Goal: Navigation & Orientation: Find specific page/section

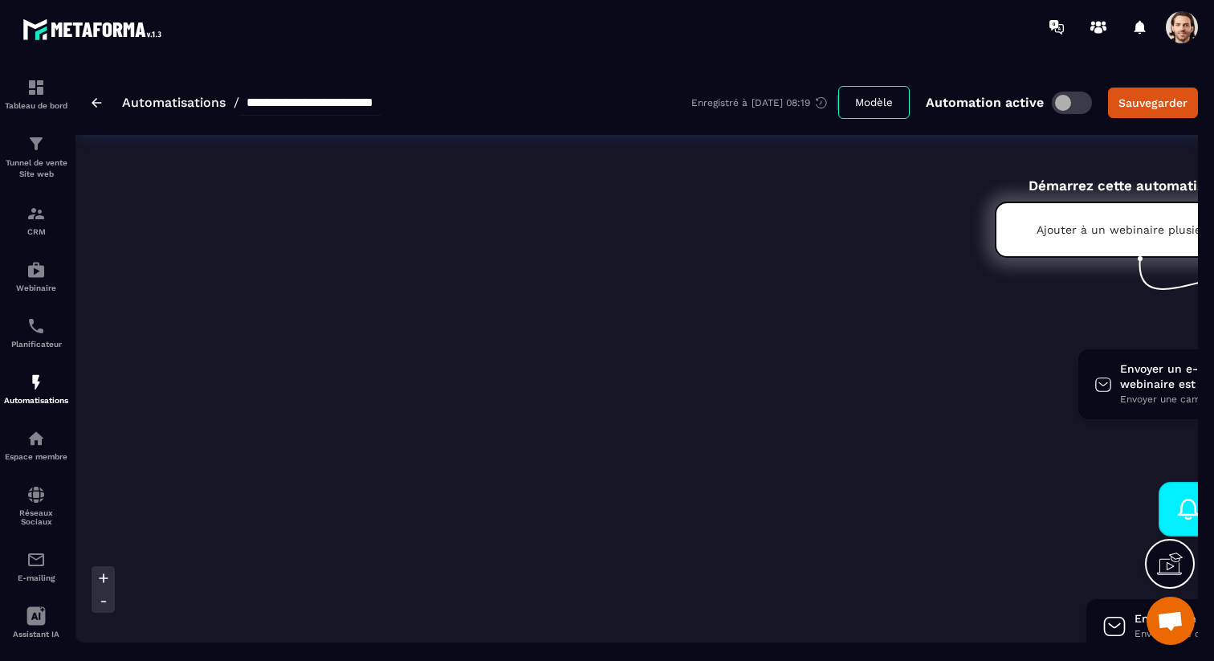
scroll to position [0, 511]
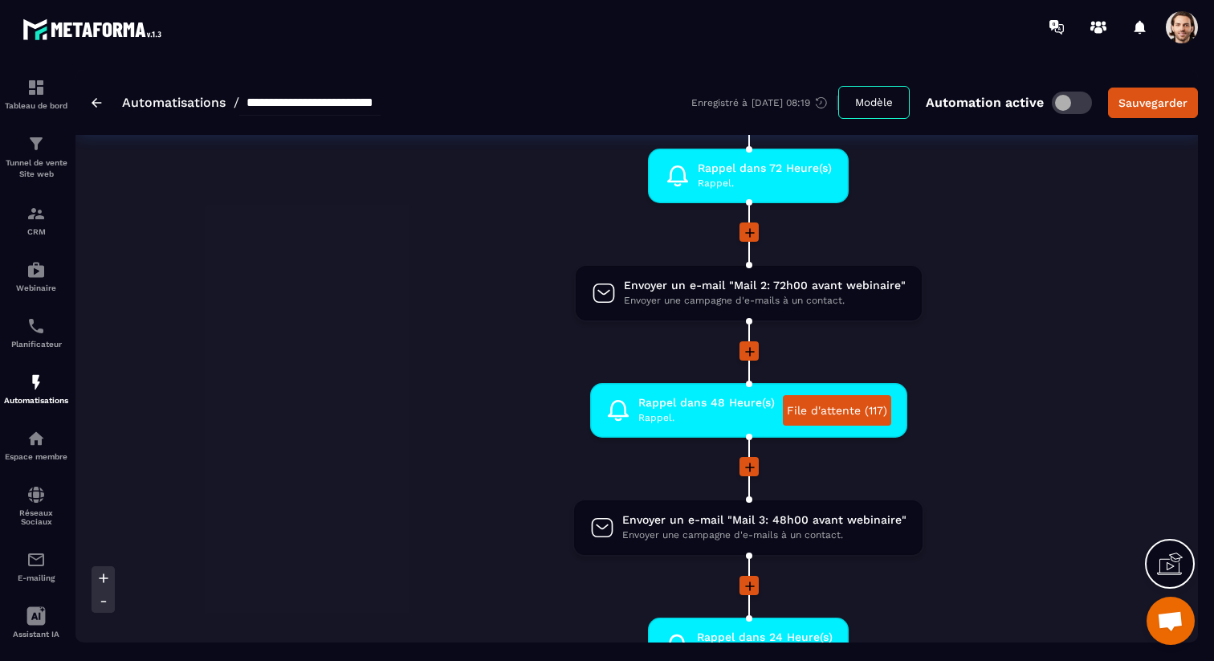
click at [1175, 22] on span at bounding box center [1182, 27] width 32 height 32
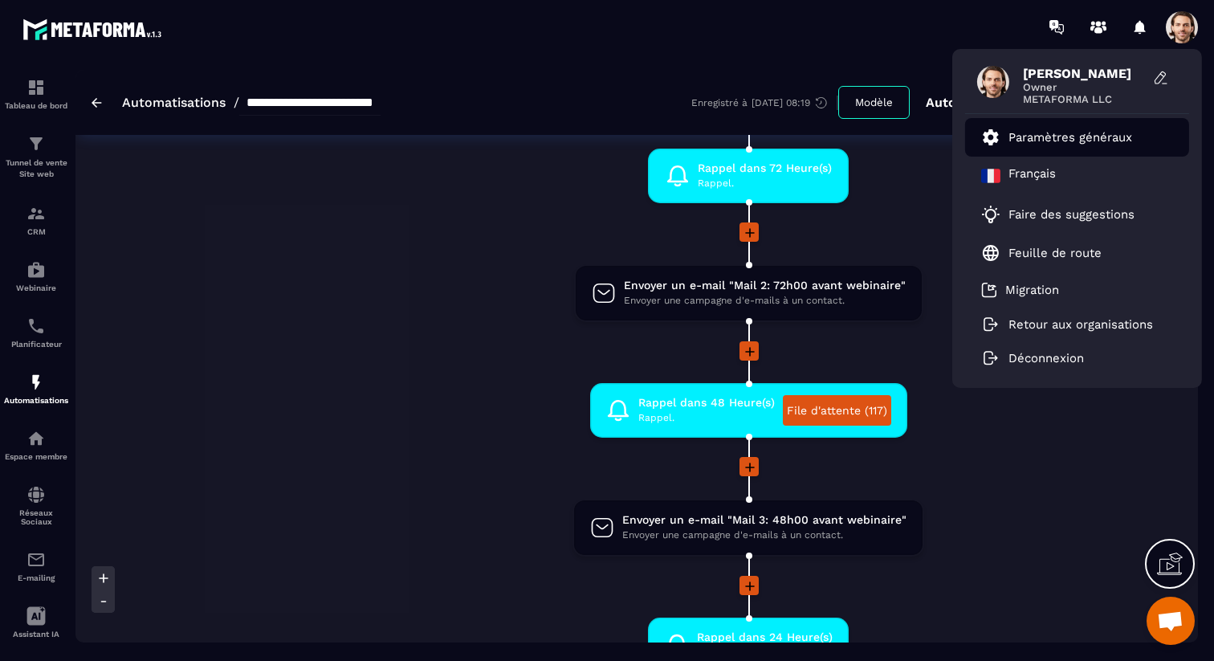
click at [1082, 138] on p "Paramètres généraux" at bounding box center [1070, 137] width 124 height 14
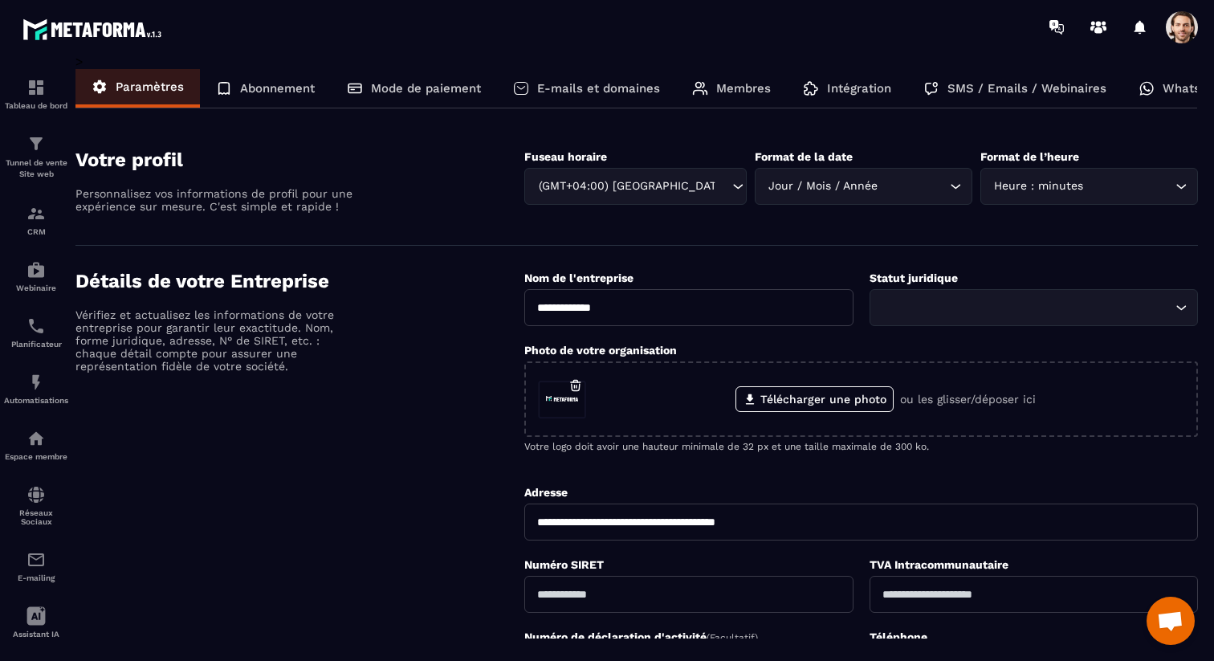
click at [1189, 32] on span at bounding box center [1182, 27] width 32 height 32
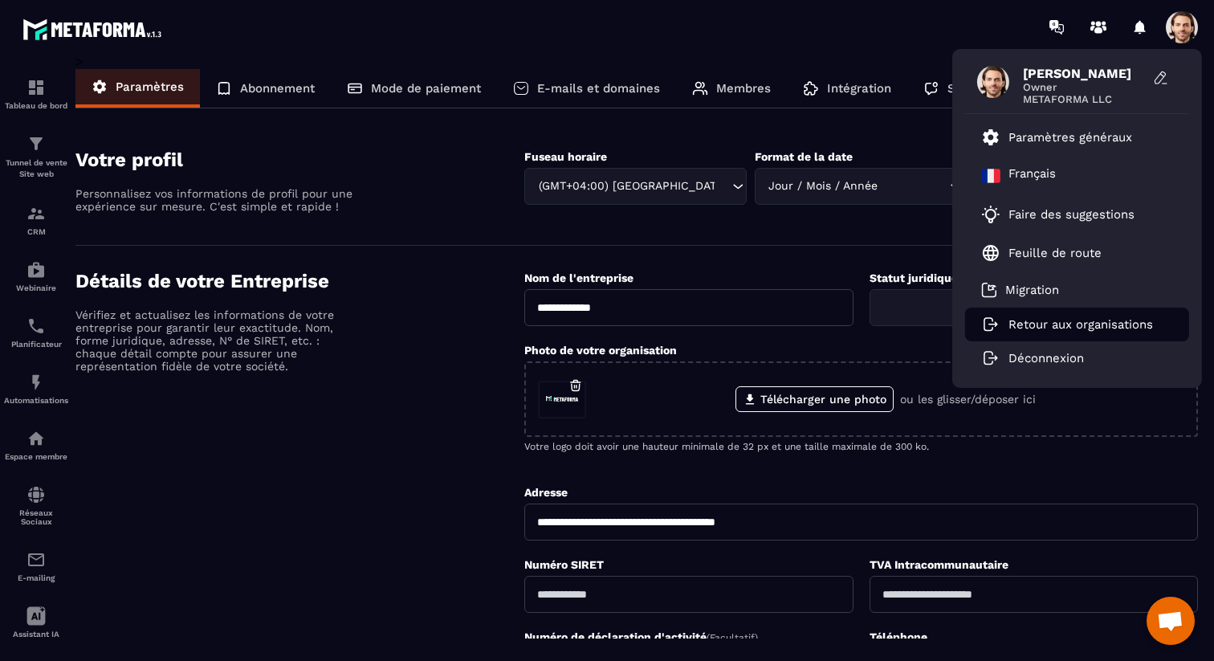
click at [1085, 332] on li "Retour aux organisations" at bounding box center [1077, 325] width 224 height 34
click at [1008, 320] on p "Retour aux organisations" at bounding box center [1080, 324] width 145 height 14
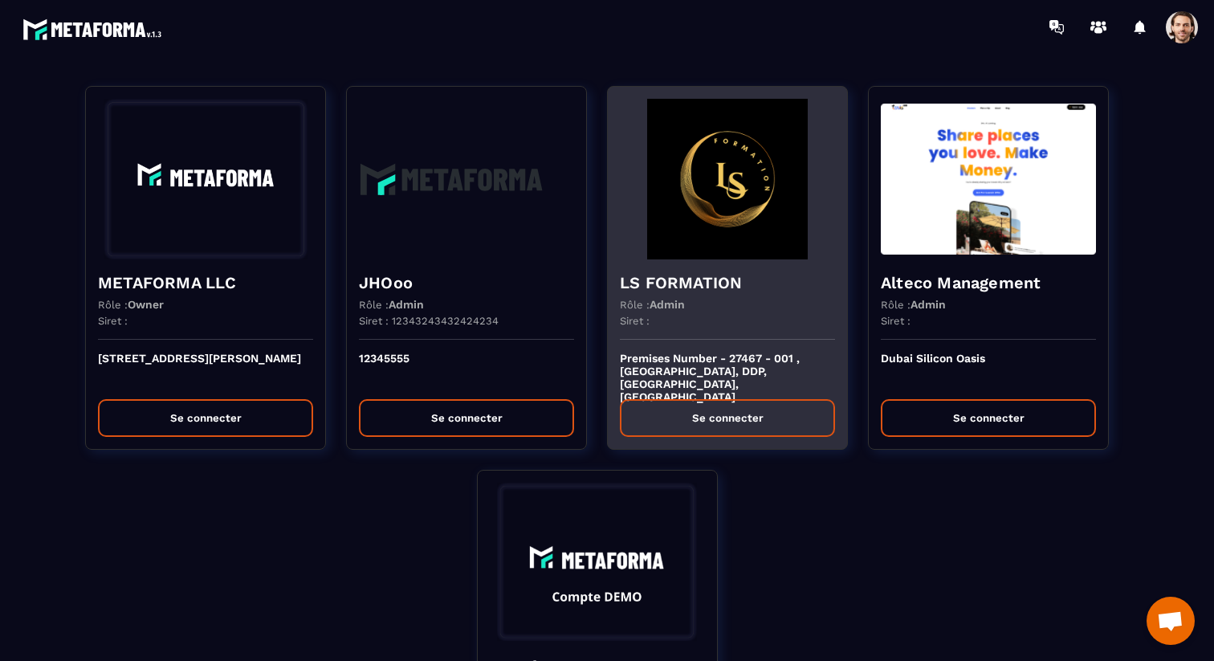
click at [670, 267] on div "LS FORMATION Rôle : Admin Siret :" at bounding box center [727, 299] width 239 height 80
